Goal: Task Accomplishment & Management: Use online tool/utility

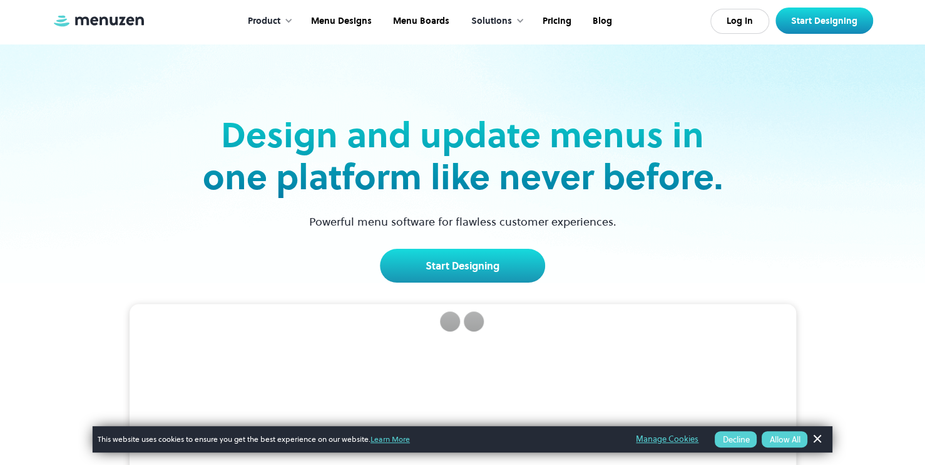
drag, startPoint x: 0, startPoint y: 0, endPoint x: 823, endPoint y: 437, distance: 932.0
click at [823, 437] on link "Dismiss Banner" at bounding box center [817, 438] width 19 height 19
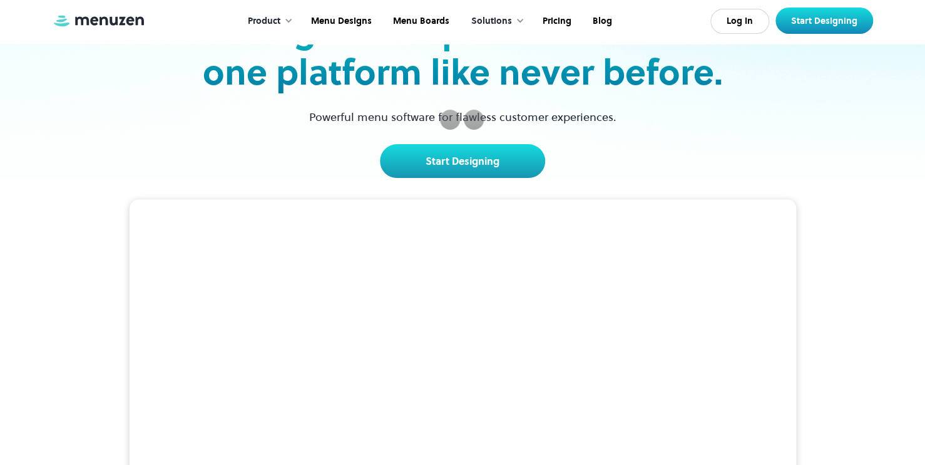
scroll to position [63, 0]
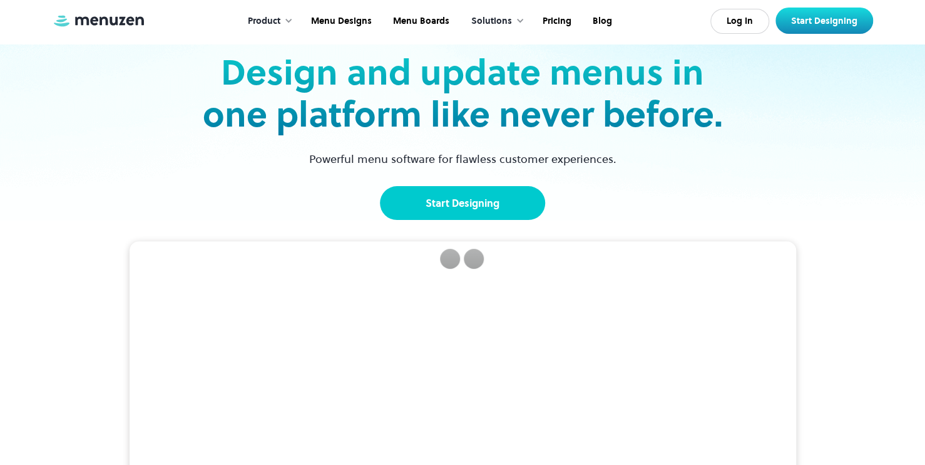
click at [483, 207] on link "Start Designing" at bounding box center [462, 203] width 165 height 34
